Goal: Transaction & Acquisition: Purchase product/service

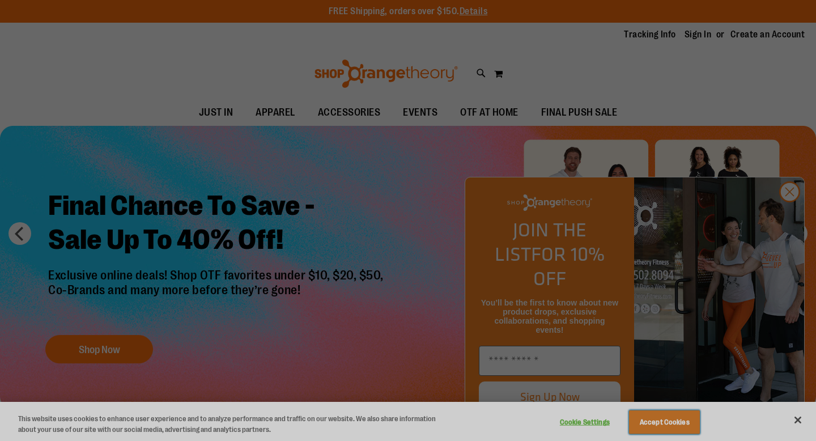
click at [671, 426] on button "Accept Cookies" at bounding box center [664, 422] width 71 height 24
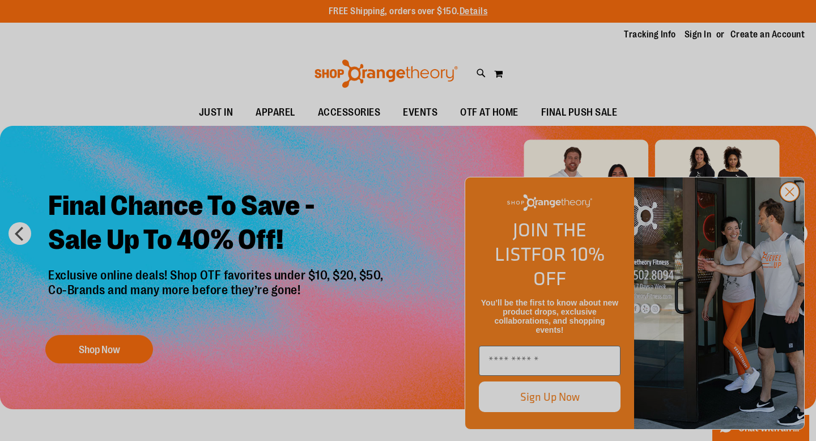
click at [786, 201] on circle "Close dialog" at bounding box center [789, 191] width 19 height 19
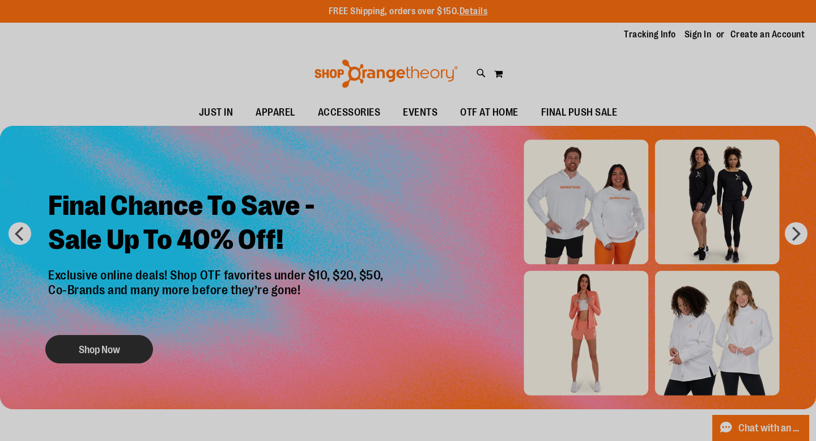
click at [100, 341] on button "Shop Now" at bounding box center [99, 349] width 108 height 28
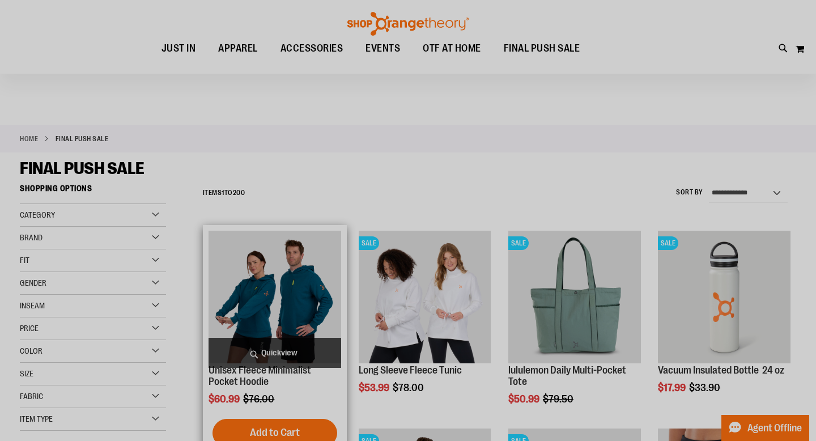
scroll to position [132, 0]
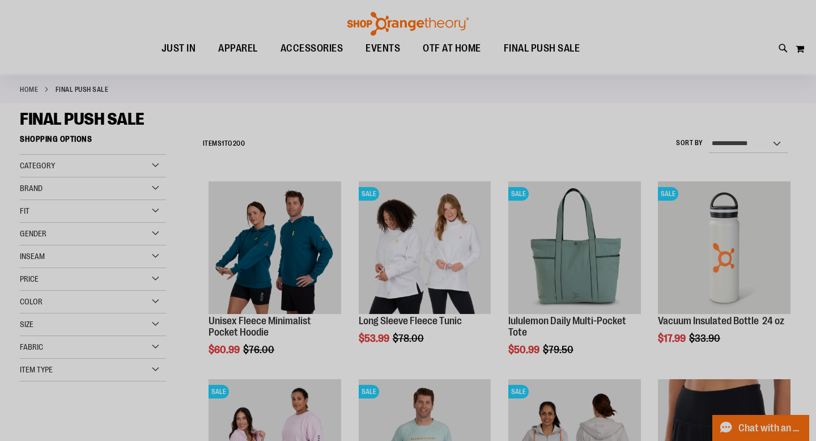
scroll to position [56, 0]
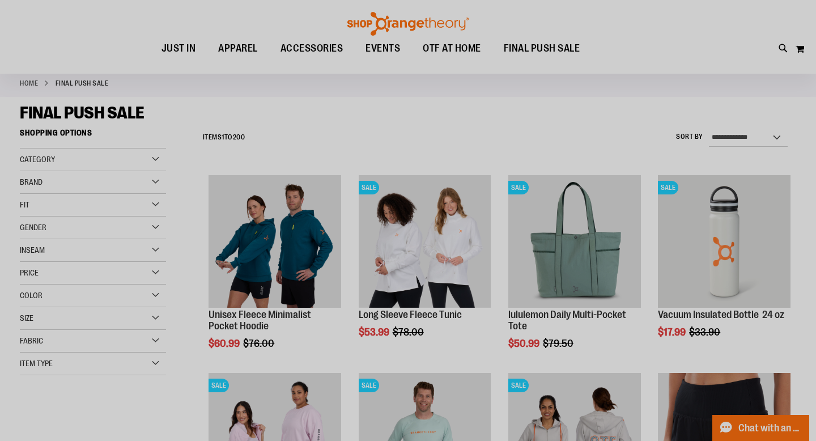
click at [48, 159] on span "Category" at bounding box center [37, 159] width 35 height 9
click at [49, 190] on div "Brand" at bounding box center [93, 182] width 146 height 23
click at [48, 208] on div "Fit" at bounding box center [93, 205] width 146 height 23
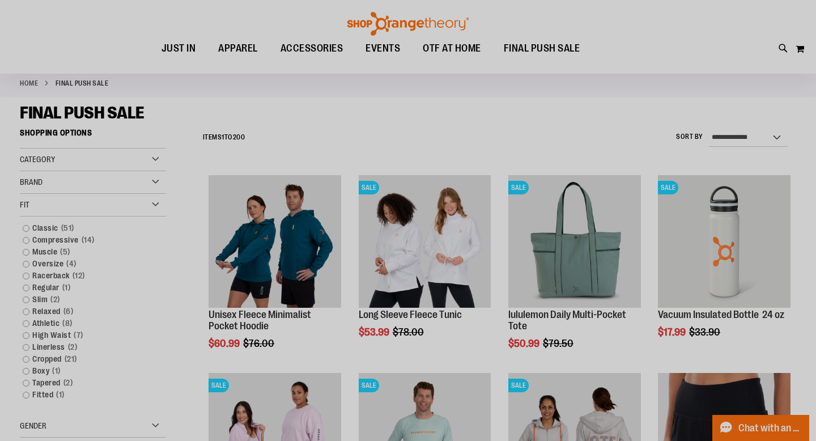
click at [48, 208] on div "Fit" at bounding box center [93, 205] width 146 height 23
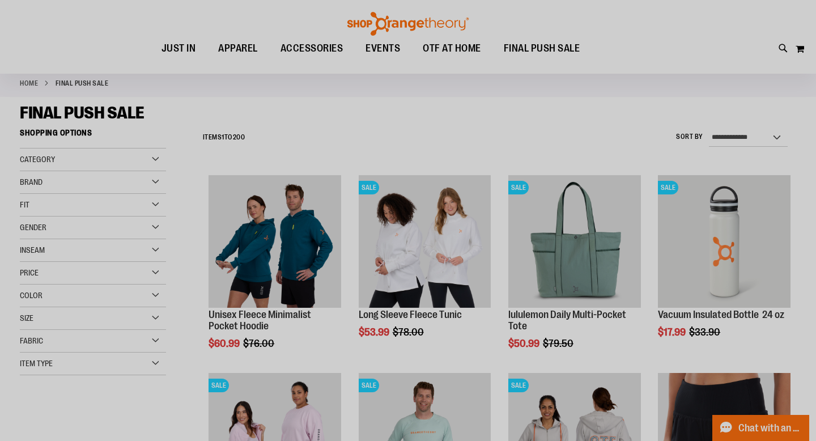
click at [42, 228] on span "Gender" at bounding box center [33, 227] width 27 height 9
click at [43, 255] on link "Men 11 items" at bounding box center [87, 251] width 140 height 12
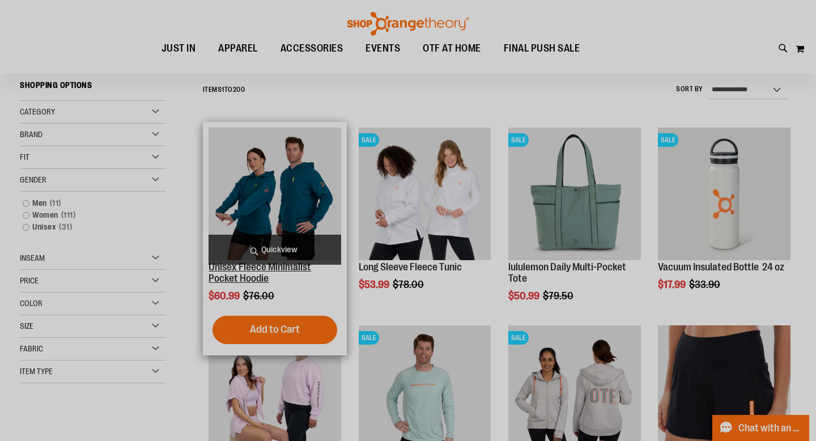
scroll to position [105, 0]
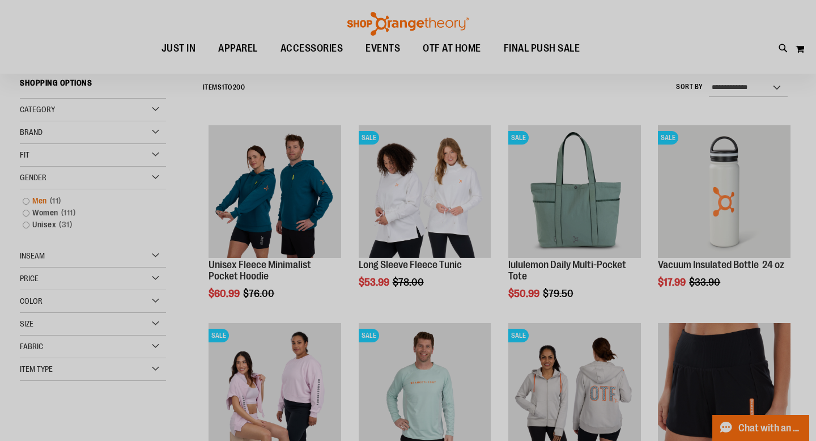
click at [28, 198] on link "Men 11 items" at bounding box center [87, 201] width 140 height 12
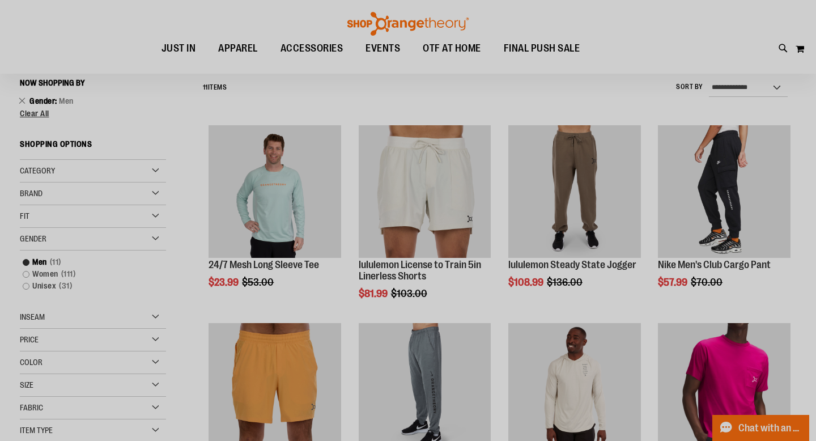
click at [25, 201] on div "Category Under $20 Under $50 Brands Brand" at bounding box center [93, 301] width 146 height 282
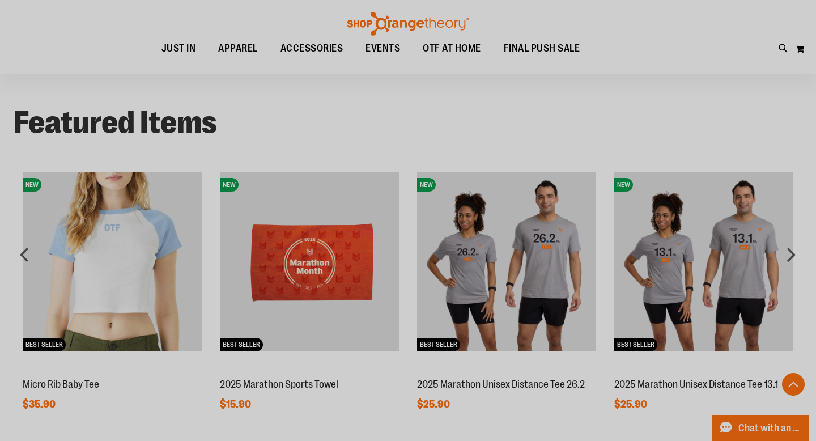
scroll to position [817, 0]
click at [511, 279] on img at bounding box center [506, 261] width 179 height 179
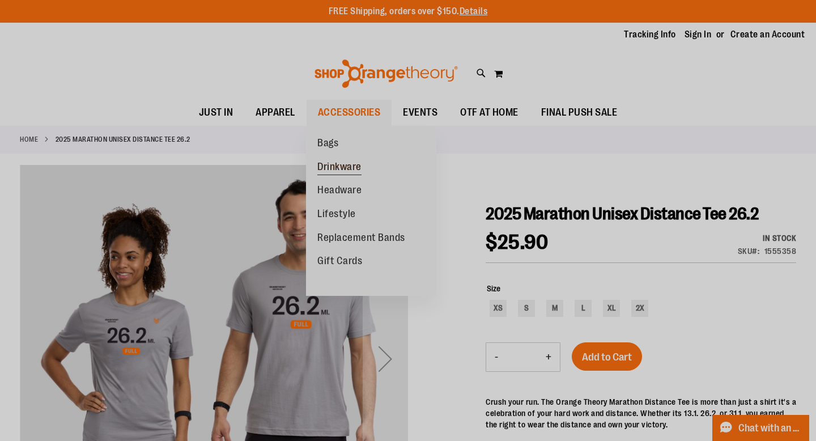
click at [344, 169] on span "Drinkware" at bounding box center [339, 168] width 44 height 14
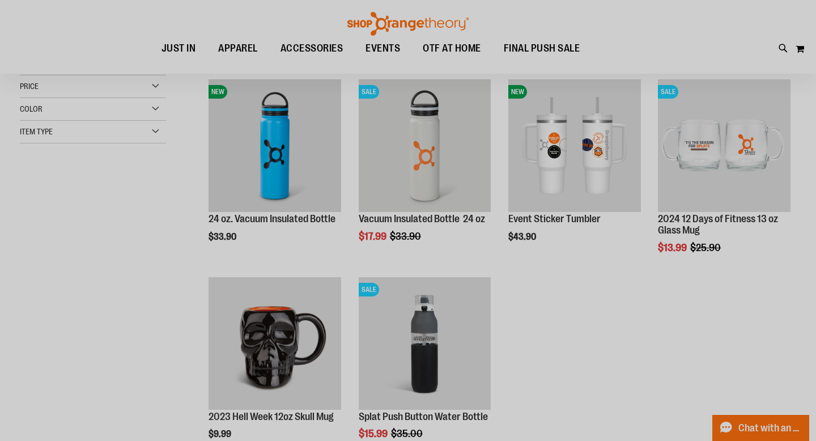
scroll to position [148, 0]
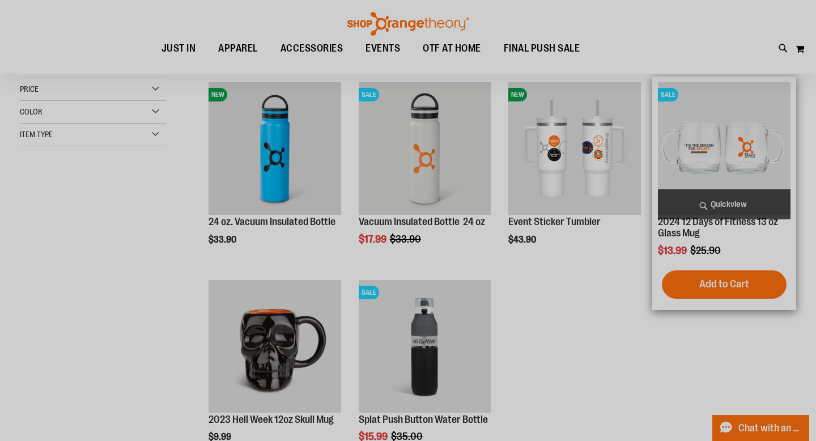
click at [729, 141] on img "product" at bounding box center [724, 148] width 133 height 133
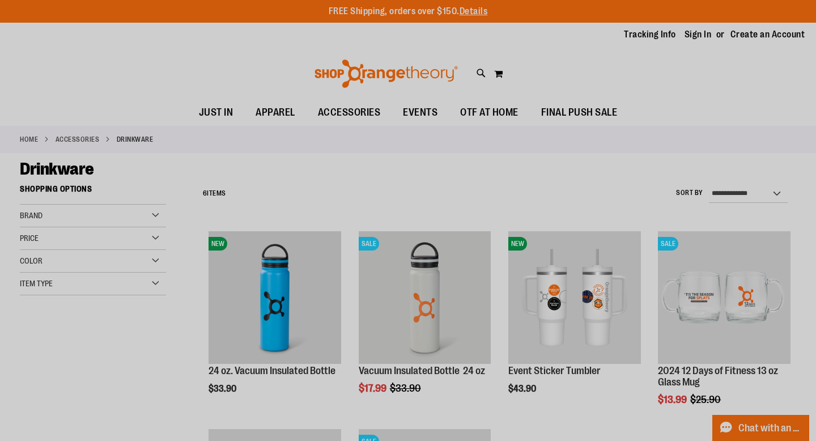
click at [84, 139] on link "ACCESSORIES" at bounding box center [78, 139] width 44 height 10
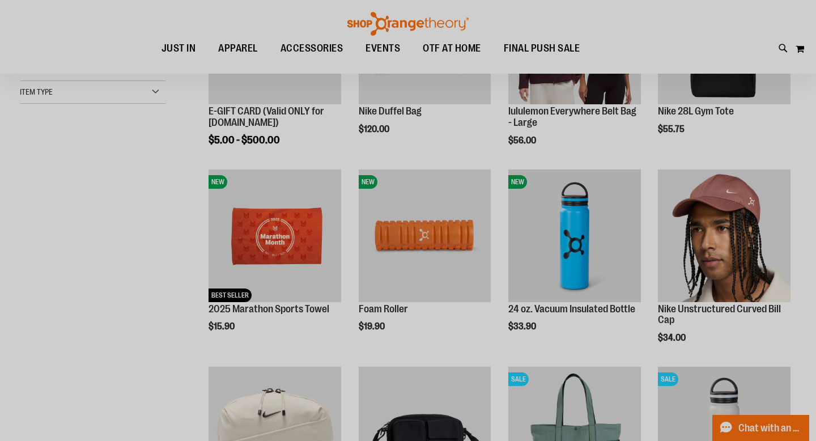
scroll to position [185, 0]
